Goal: Information Seeking & Learning: Learn about a topic

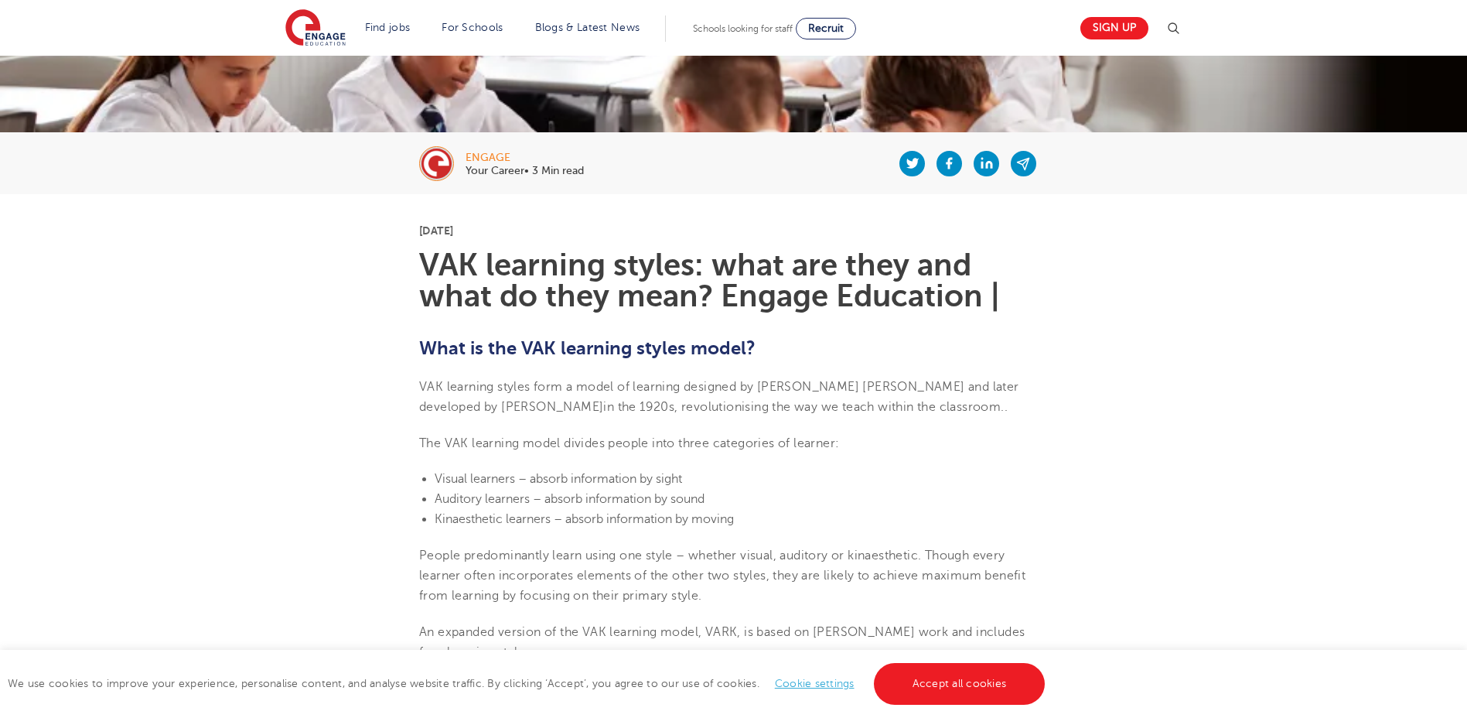
scroll to position [232, 0]
click at [825, 686] on link "Cookie settings" at bounding box center [815, 683] width 80 height 12
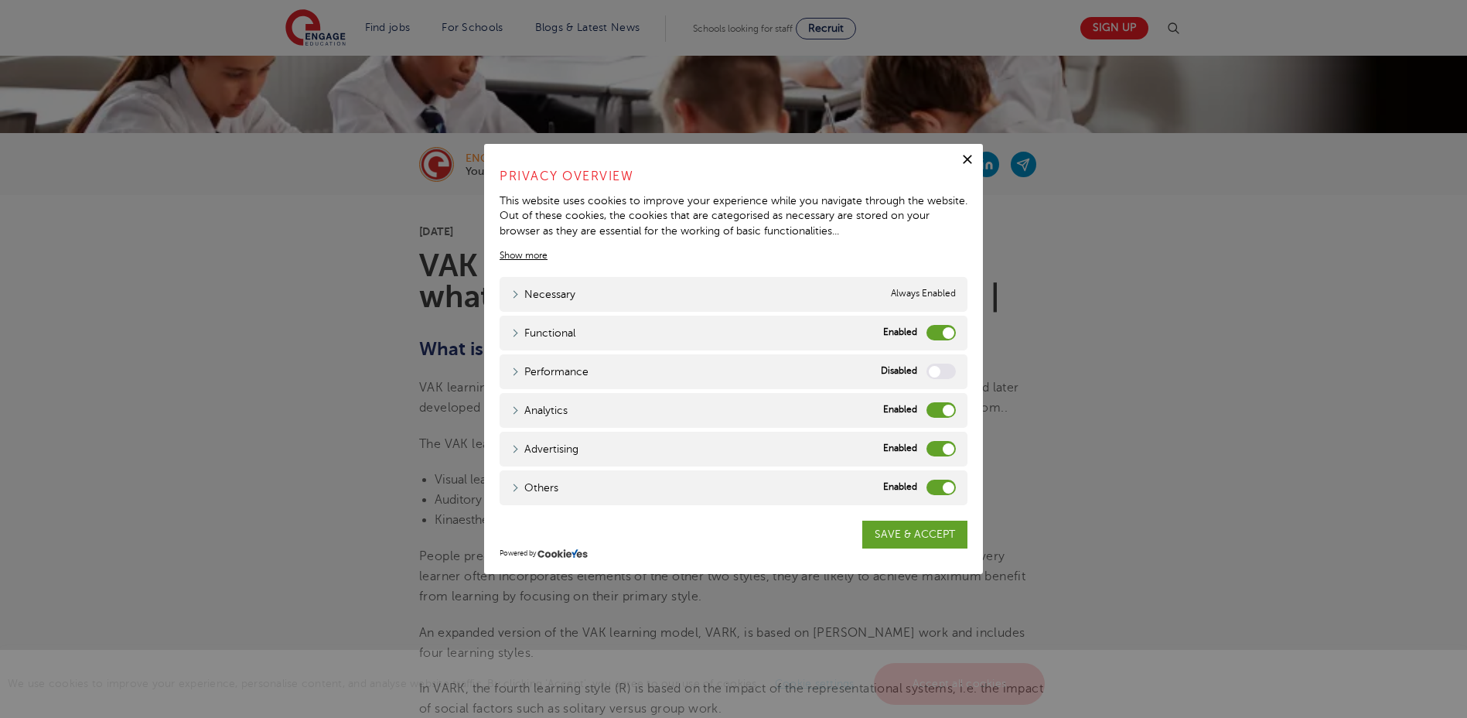
click at [934, 405] on label "Analytics" at bounding box center [940, 409] width 29 height 15
click at [0, 0] on input "Analytics" at bounding box center [0, 0] width 0 height 0
drag, startPoint x: 939, startPoint y: 442, endPoint x: 933, endPoint y: 477, distance: 36.1
click at [939, 446] on label "Advertising" at bounding box center [940, 448] width 29 height 15
click at [0, 0] on input "Advertising" at bounding box center [0, 0] width 0 height 0
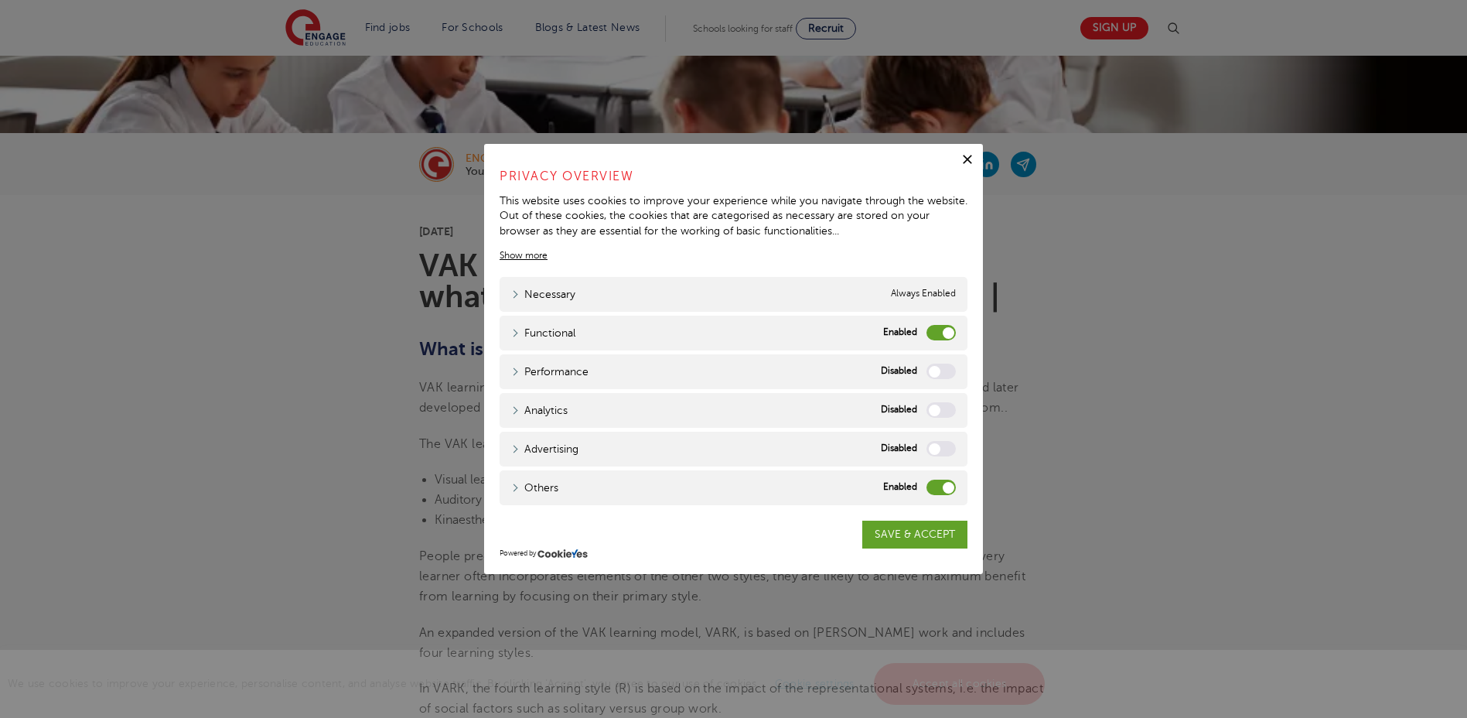
click at [933, 493] on label "Others" at bounding box center [940, 486] width 29 height 15
click at [0, 0] on input "Others" at bounding box center [0, 0] width 0 height 0
click at [662, 329] on div "Functional Functional" at bounding box center [734, 332] width 468 height 35
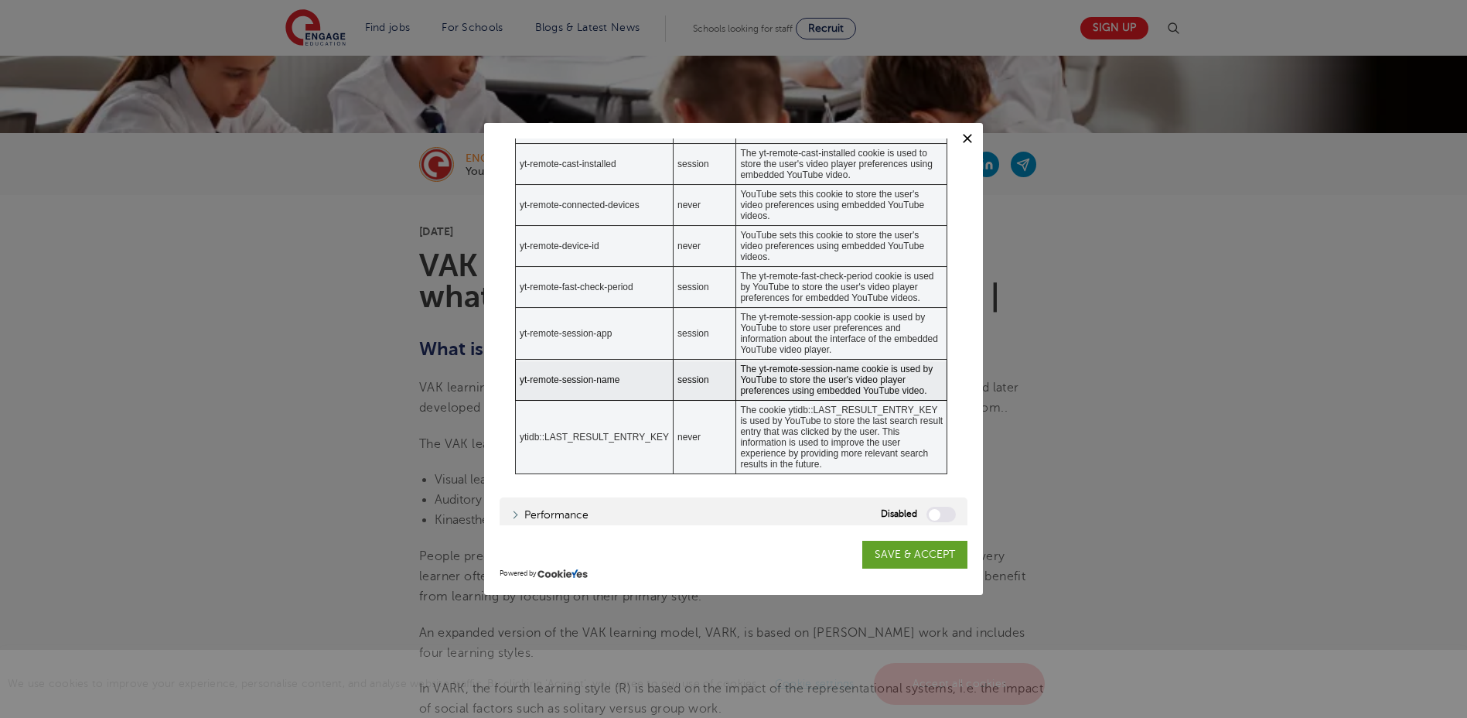
scroll to position [309, 0]
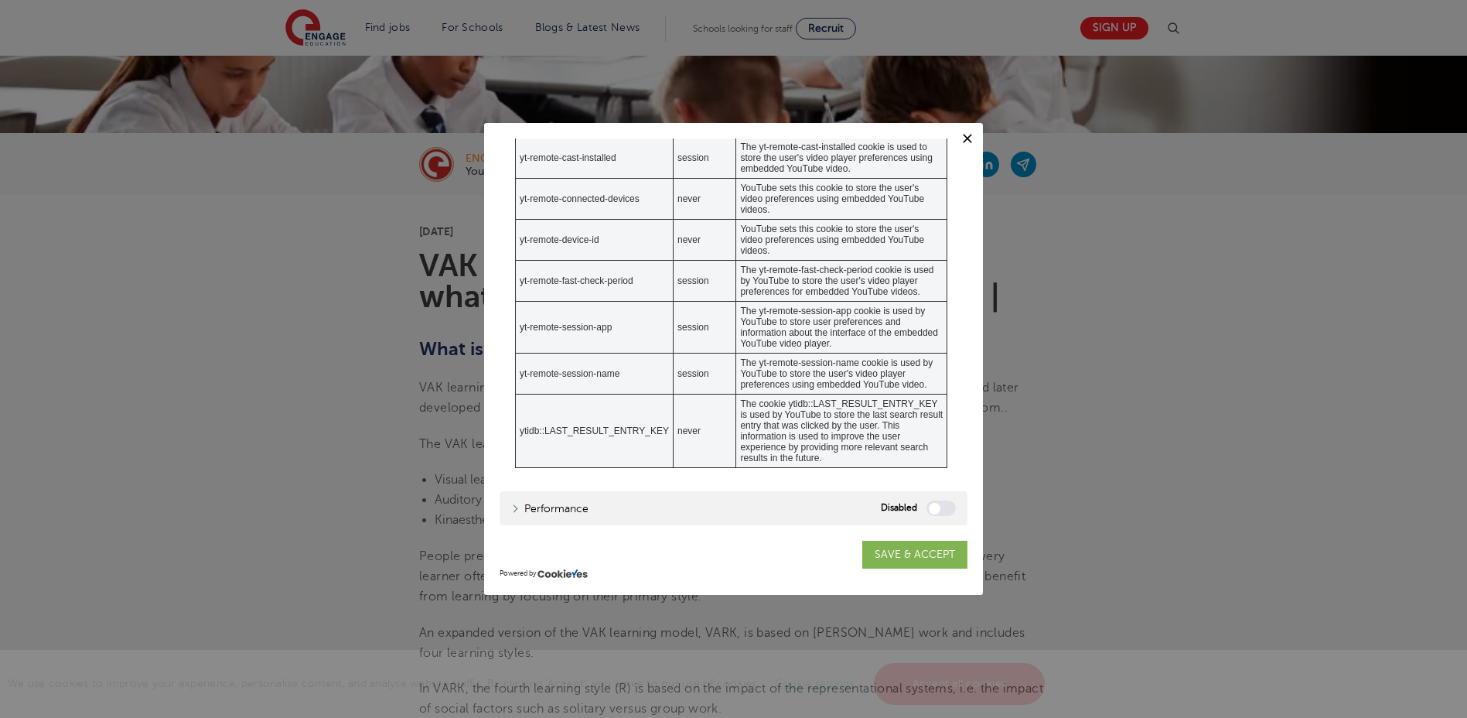
click at [901, 561] on link "SAVE & ACCEPT" at bounding box center [914, 554] width 105 height 28
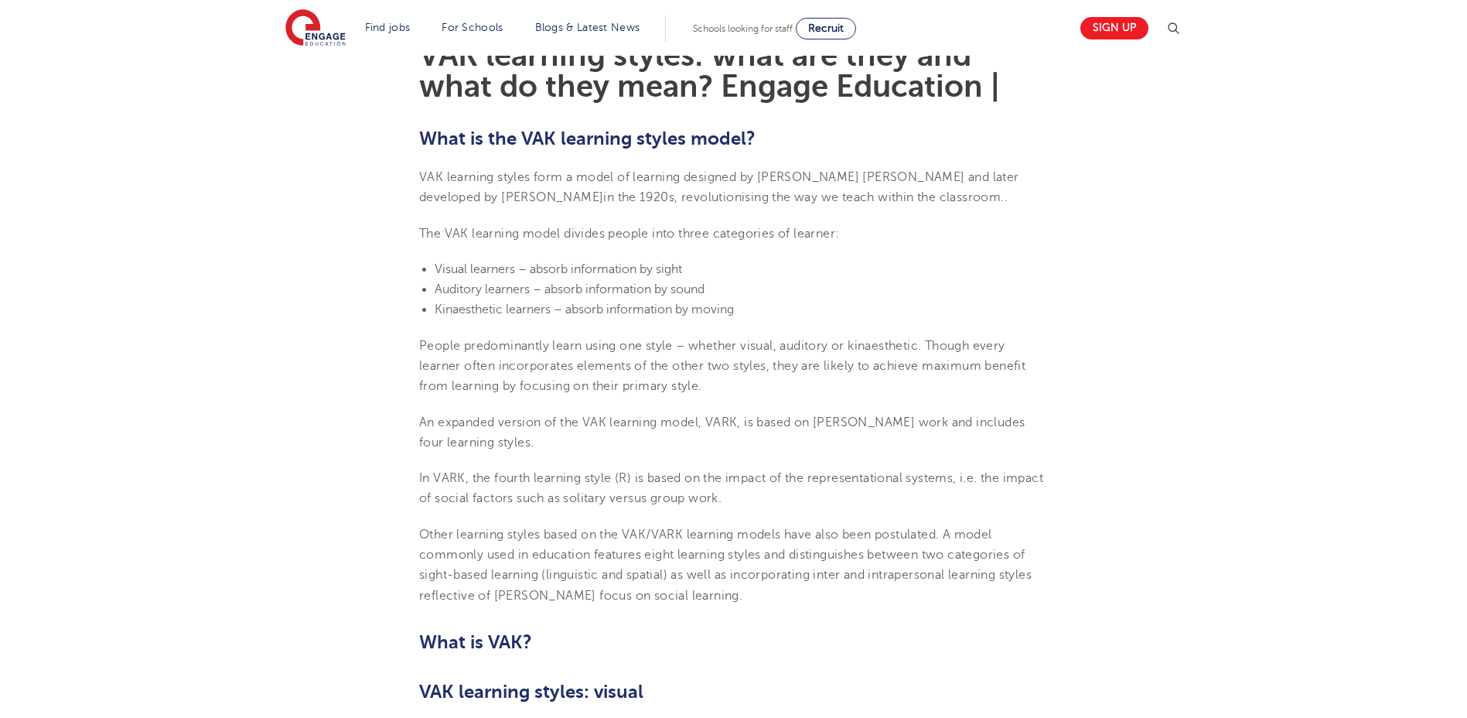
scroll to position [464, 0]
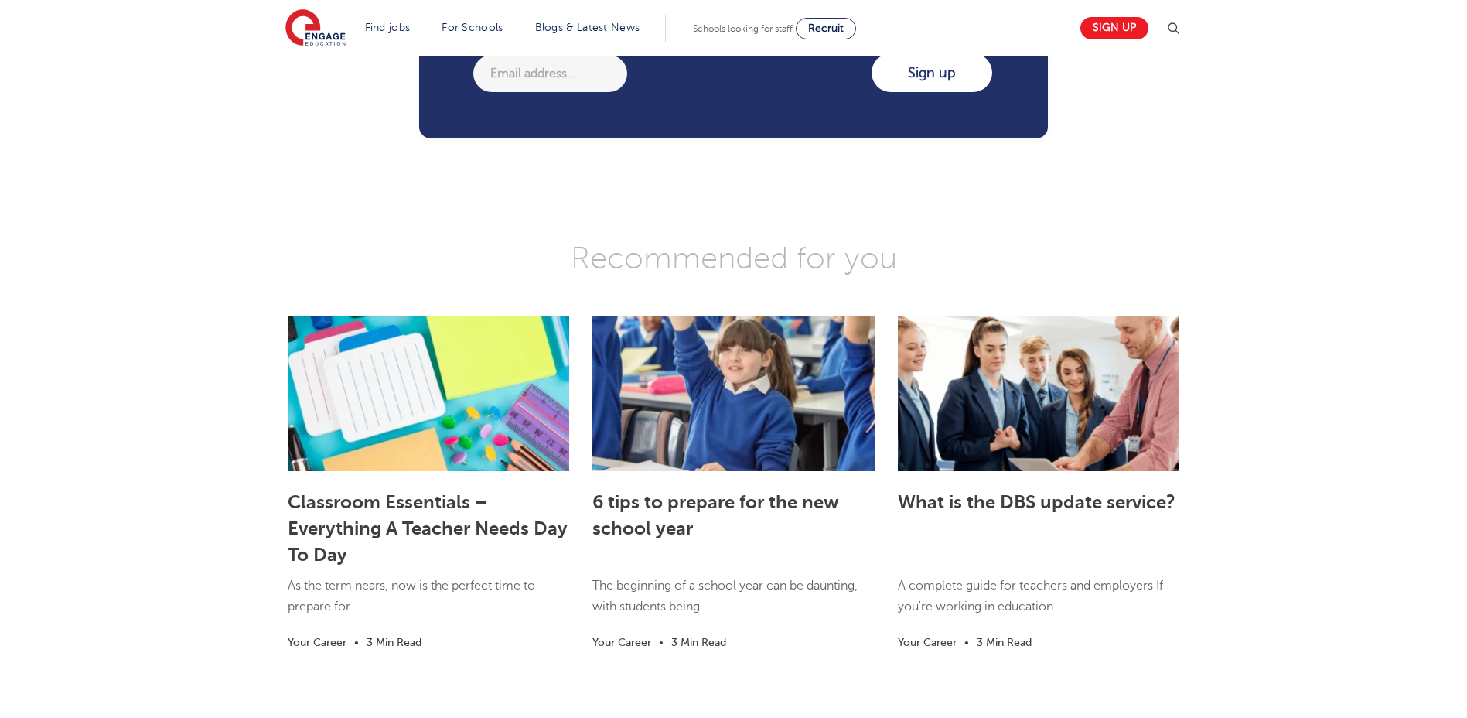
scroll to position [2397, 0]
